Goal: Communication & Community: Answer question/provide support

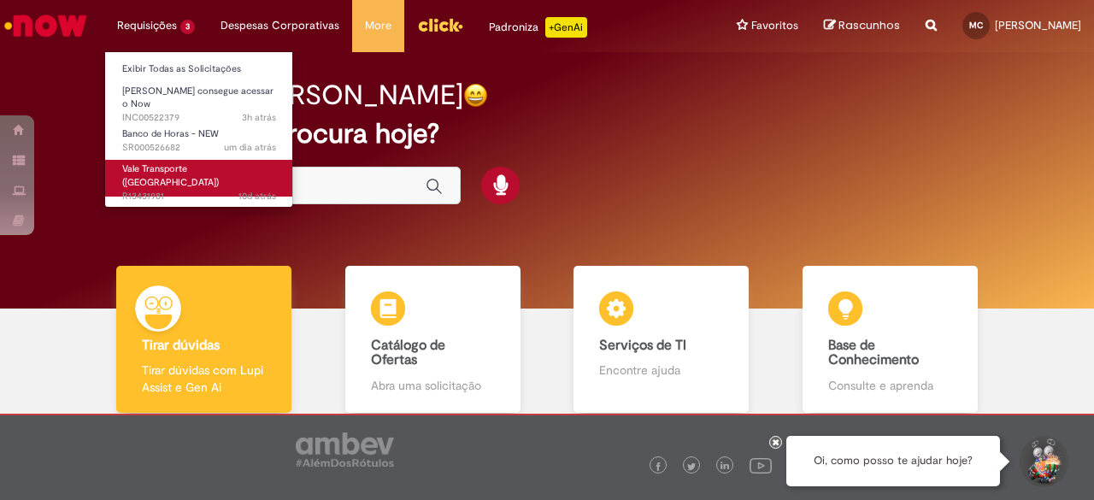
click at [203, 190] on span "10d atrás 10 dias atrás R13431981" at bounding box center [199, 197] width 154 height 14
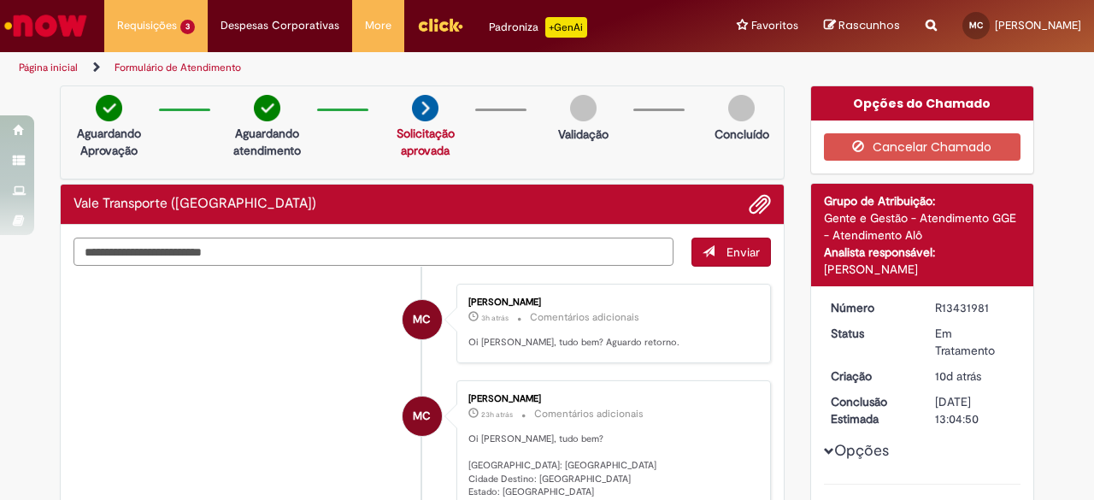
click at [315, 255] on textarea "Digite sua mensagem aqui..." at bounding box center [373, 252] width 600 height 28
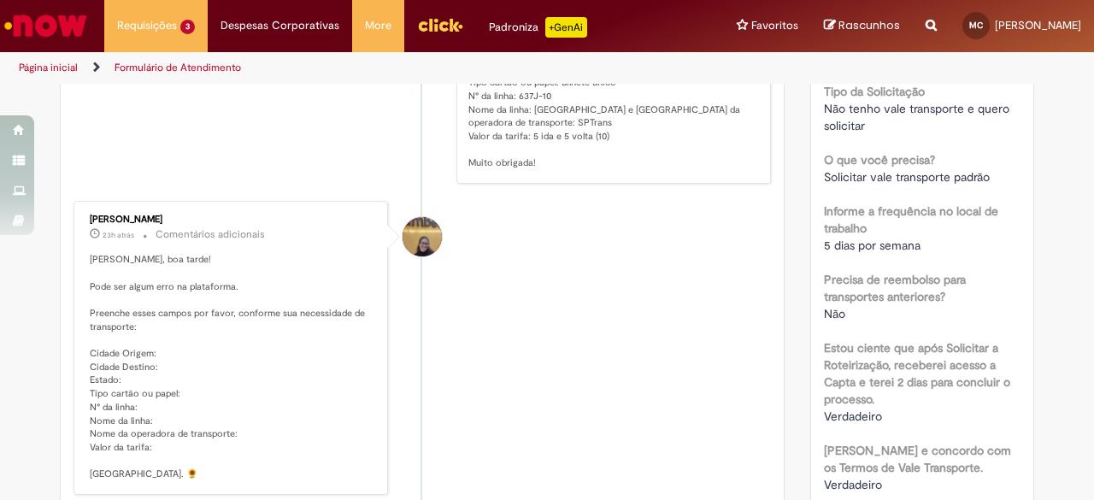
scroll to position [442, 0]
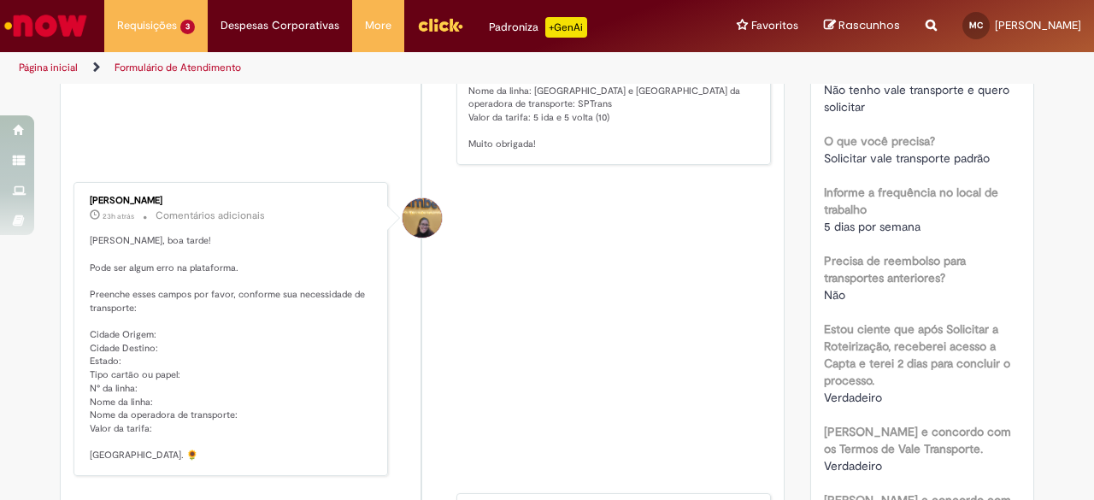
click at [403, 211] on div "Amanda De Campos Gomes Do Nascimento" at bounding box center [422, 217] width 39 height 39
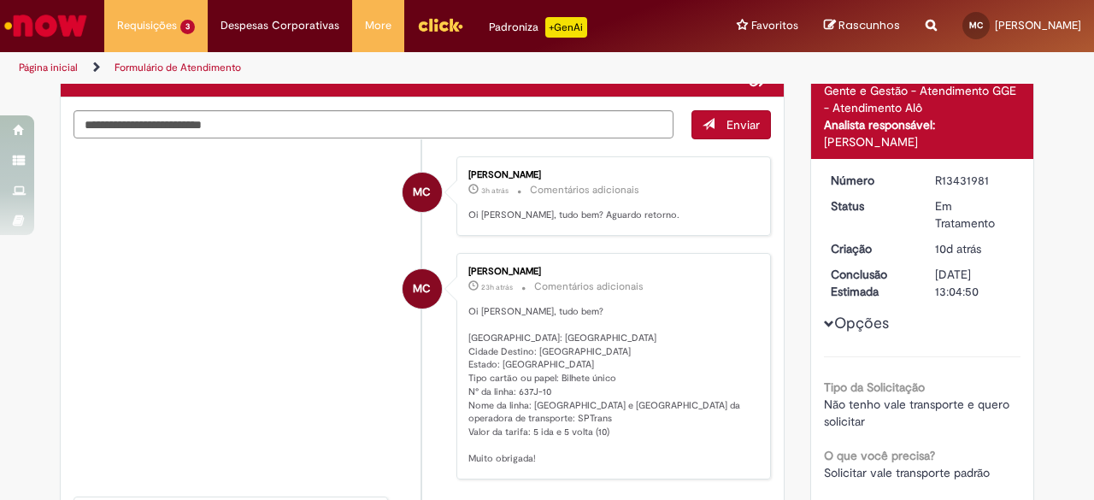
scroll to position [128, 0]
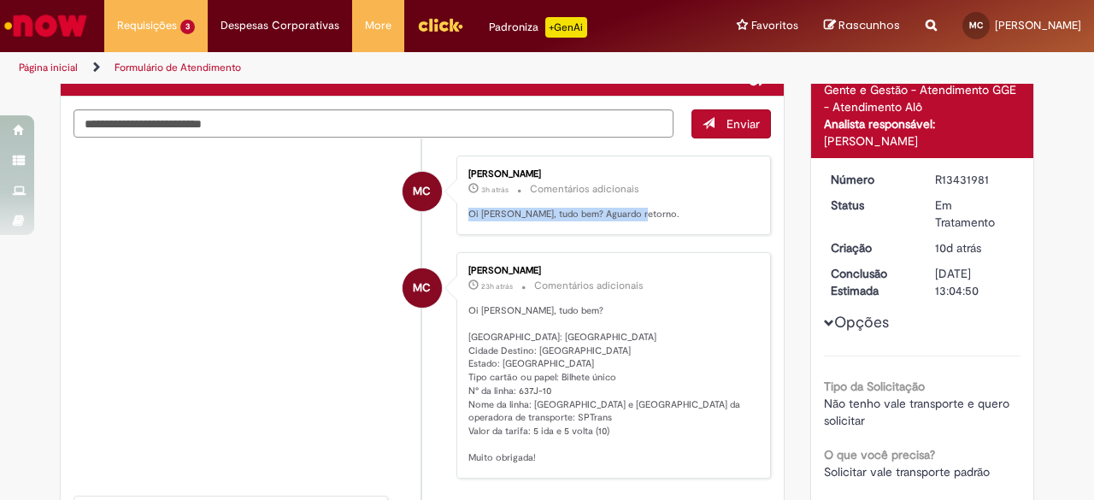
drag, startPoint x: 458, startPoint y: 213, endPoint x: 644, endPoint y: 212, distance: 186.3
click at [644, 212] on div "[PERSON_NAME] 3h atrás 3 horas atrás Comentários adicionais Oi [PERSON_NAME], t…" at bounding box center [613, 195] width 304 height 69
copy p "Oi [PERSON_NAME], tudo bem? Aguardo retorno."
click at [504, 116] on textarea "Digite sua mensagem aqui..." at bounding box center [373, 123] width 600 height 28
paste textarea "**********"
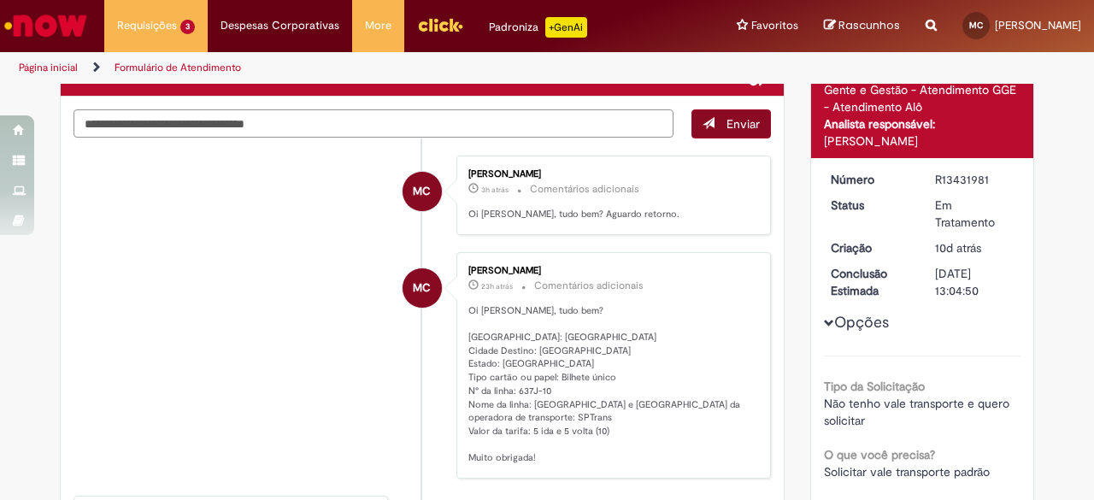
type textarea "**********"
click at [716, 126] on button "Enviar" at bounding box center [730, 123] width 79 height 29
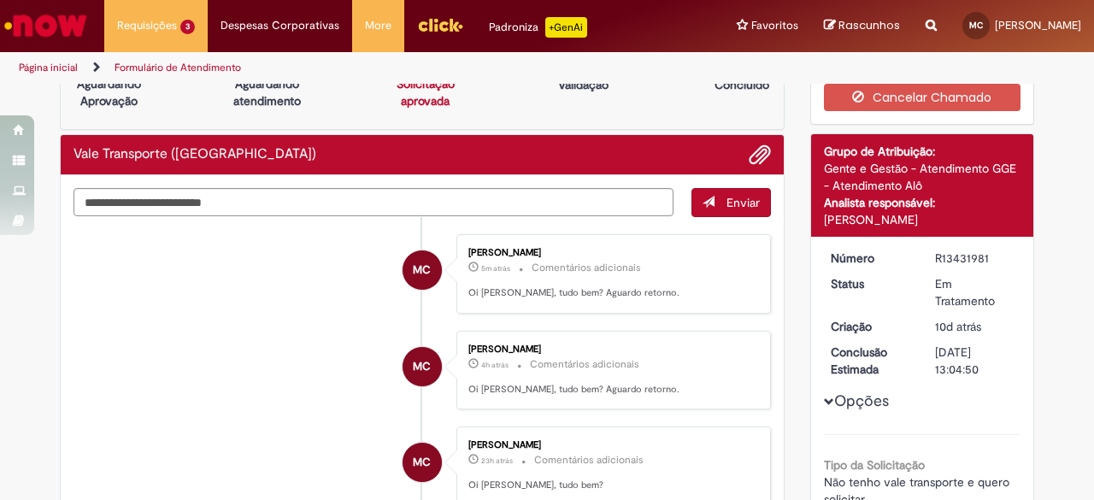
scroll to position [0, 0]
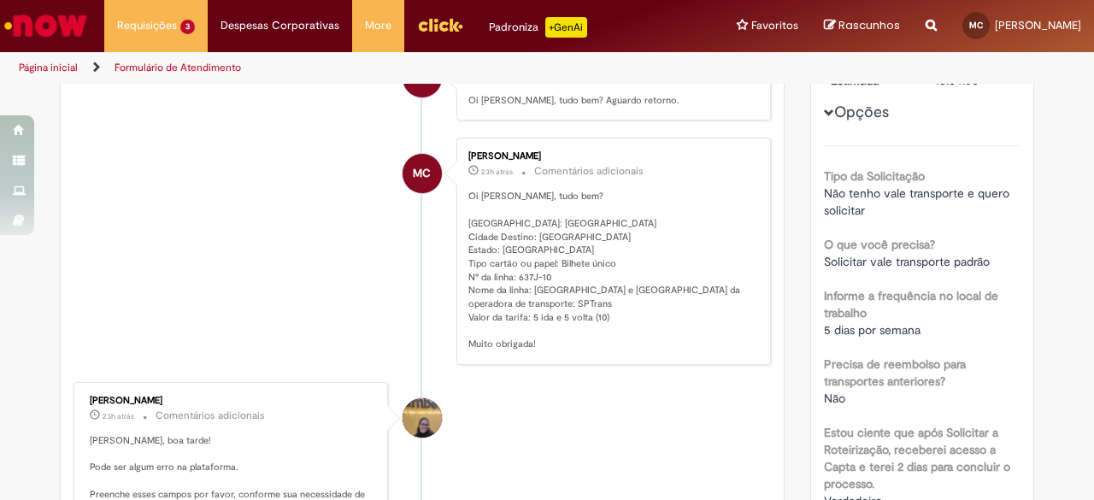
scroll to position [342, 0]
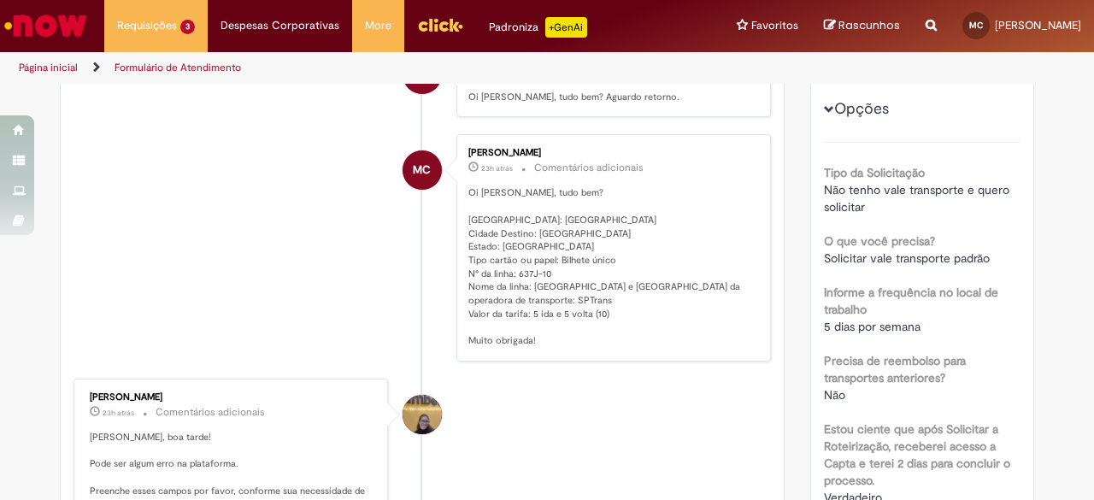
click at [165, 392] on div "[PERSON_NAME]" at bounding box center [232, 397] width 285 height 10
copy div "[PERSON_NAME]"
